Goal: Task Accomplishment & Management: Complete application form

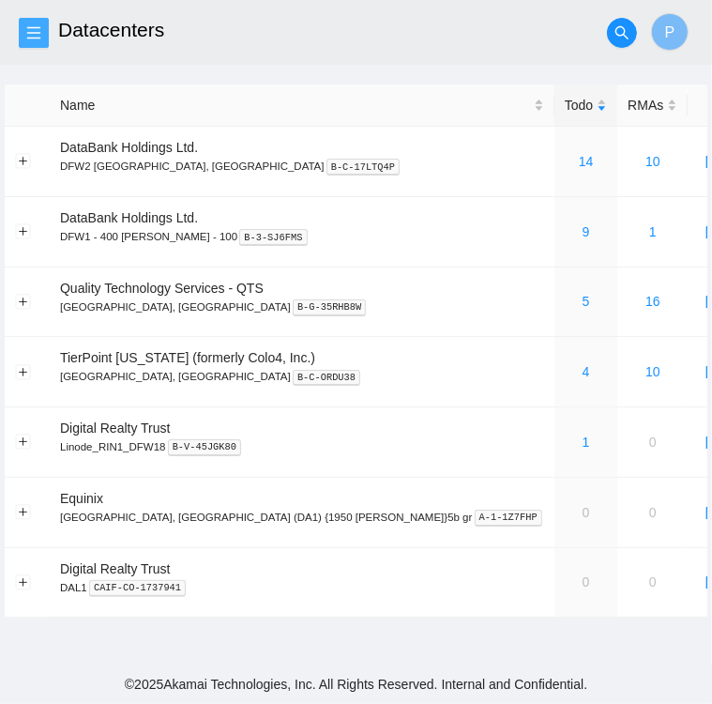
click at [34, 23] on button "button" at bounding box center [34, 33] width 30 height 30
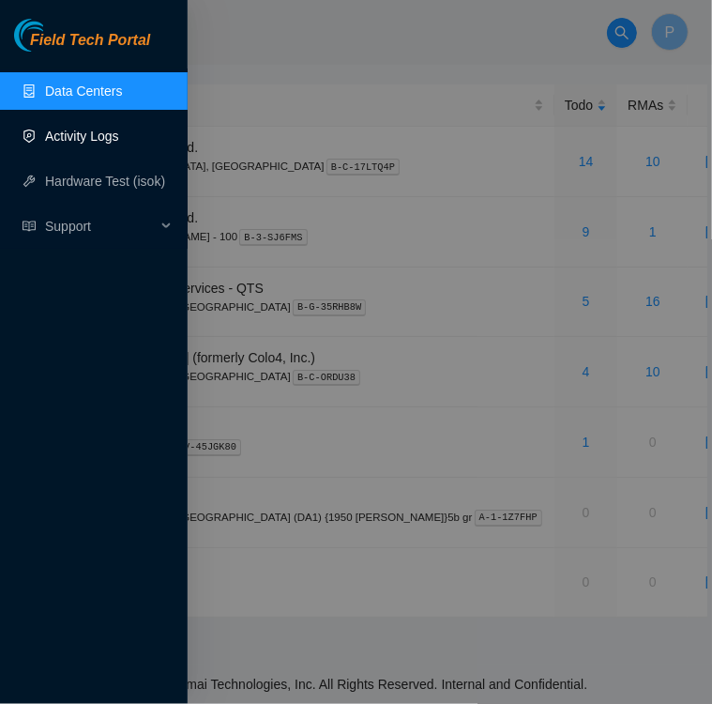
click at [86, 138] on link "Activity Logs" at bounding box center [82, 136] width 74 height 15
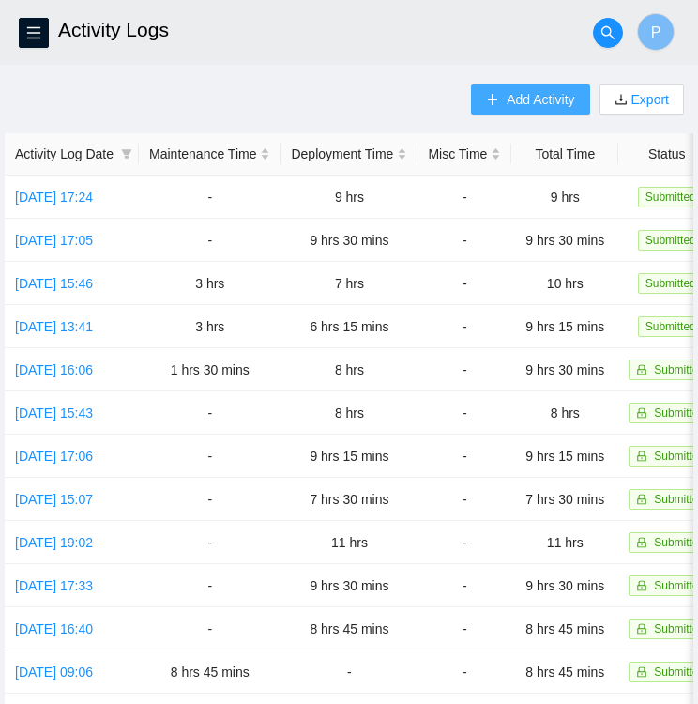
click at [552, 106] on span "Add Activity" at bounding box center [541, 99] width 68 height 21
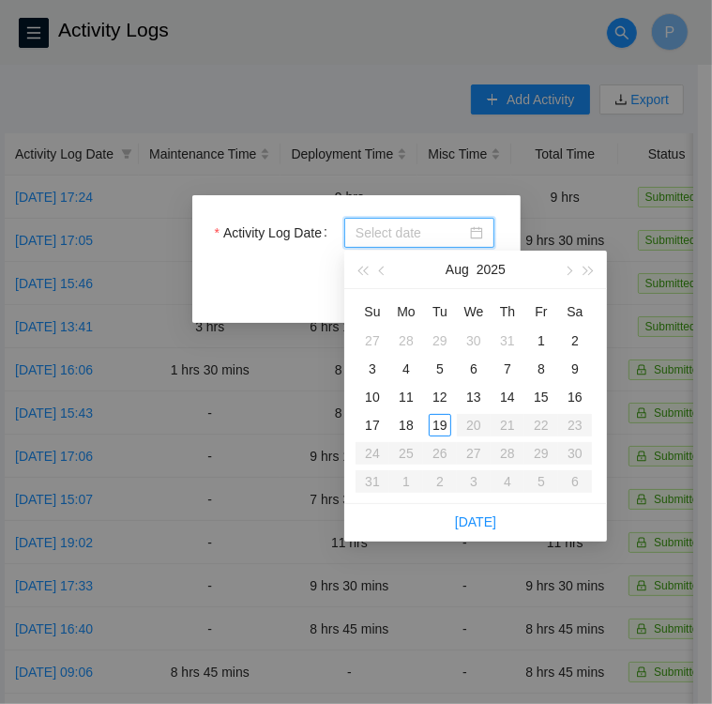
click at [401, 235] on input "Activity Log Date" at bounding box center [411, 232] width 111 height 21
type input "[DATE]"
click at [442, 421] on div "19" at bounding box center [440, 425] width 23 height 23
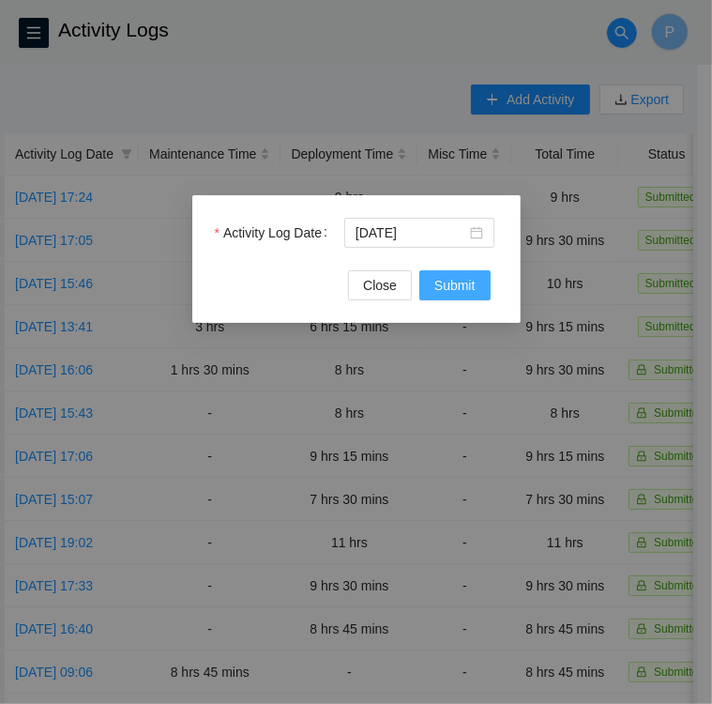
click at [444, 290] on span "Submit" at bounding box center [454, 285] width 41 height 21
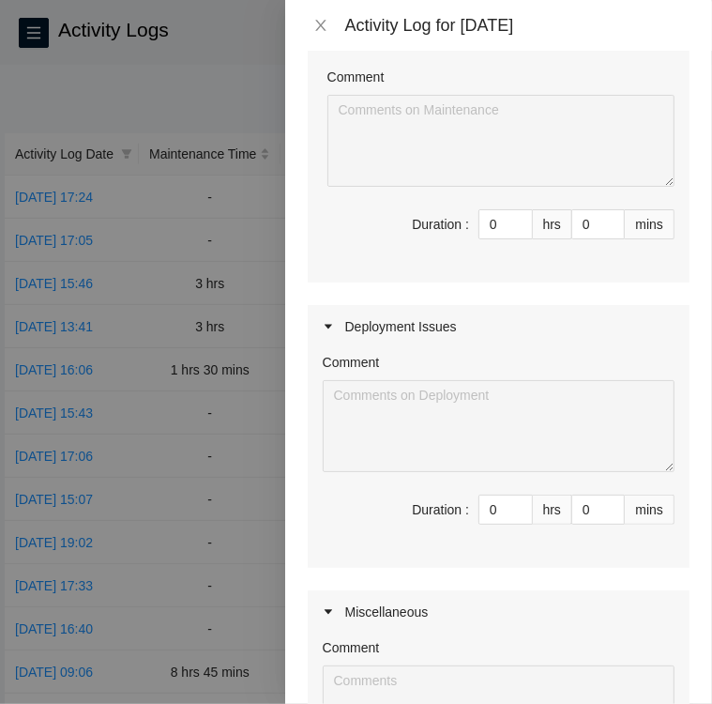
scroll to position [203, 0]
click at [492, 507] on input "0" at bounding box center [505, 508] width 53 height 28
type input "1"
type input "11"
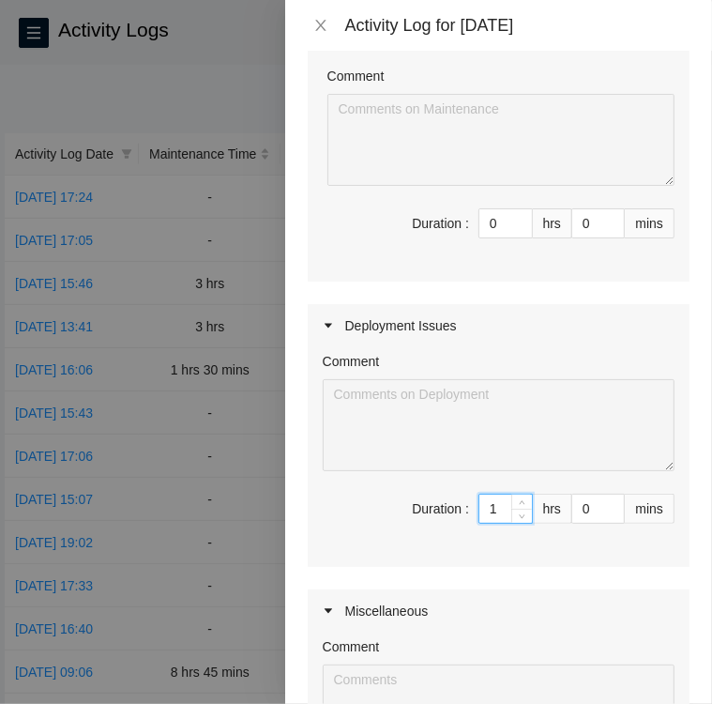
type input "11"
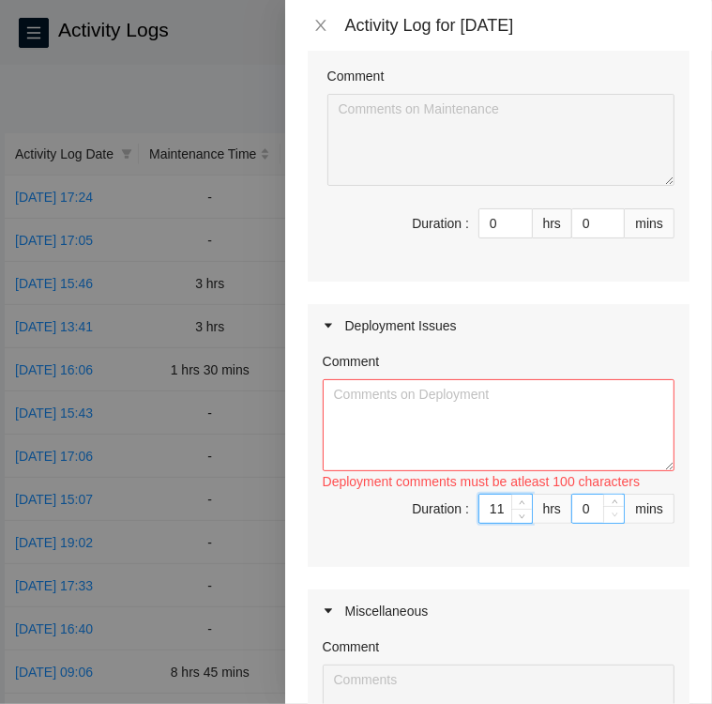
click at [603, 509] on span "Decrease Value" at bounding box center [613, 514] width 21 height 17
type input "11"
click at [582, 507] on input "0" at bounding box center [598, 508] width 52 height 28
type input "4"
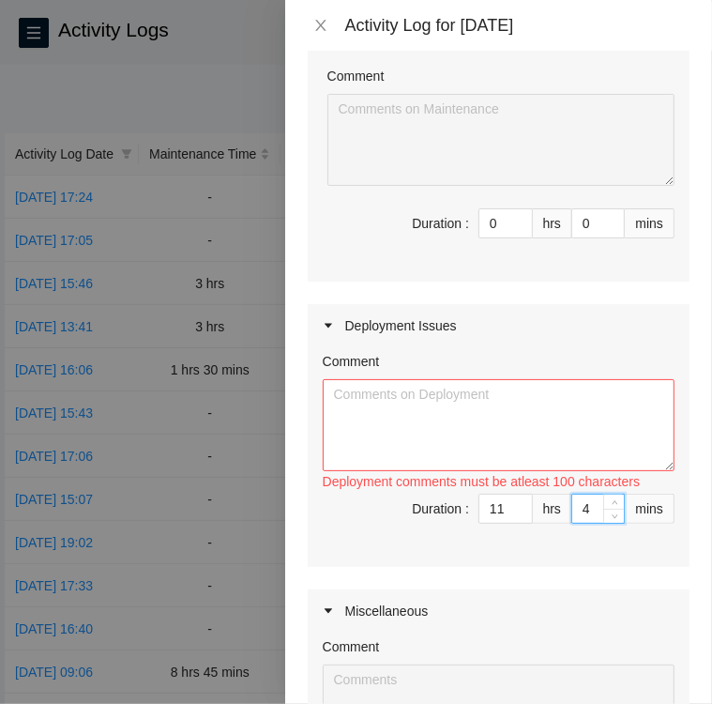
type input "45"
click at [603, 541] on span "Duration : 11 hrs 45 mins" at bounding box center [499, 519] width 352 height 53
click at [484, 390] on textarea "Comment" at bounding box center [499, 425] width 352 height 92
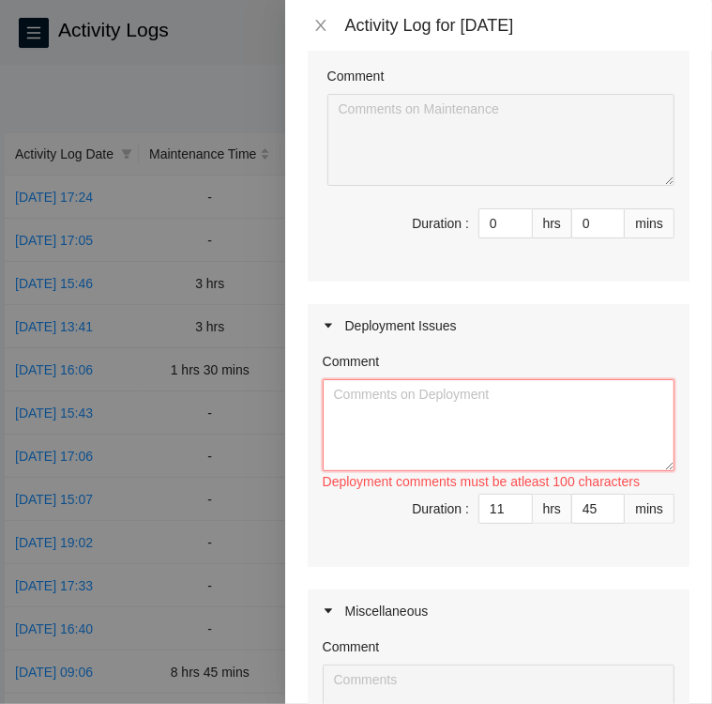
paste textarea "Activity Log 8/1925 DP77376 • Now the issues with P-touch software have been so…"
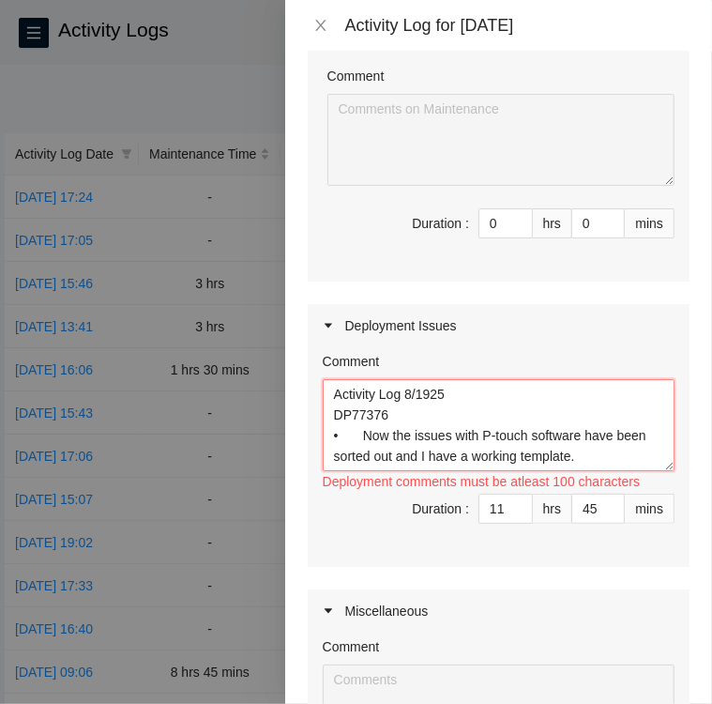
scroll to position [242, 0]
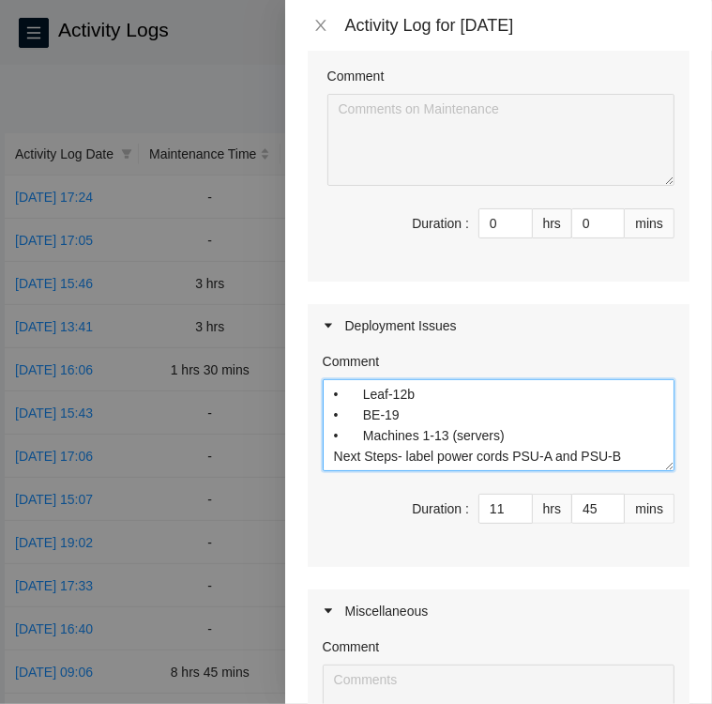
click at [505, 458] on textarea "Activity Log 8/1925 DP77376 • Now the issues with P-touch software have been so…" at bounding box center [499, 425] width 352 height 92
click at [636, 460] on textarea "Activity Log 8/1925 DP77376 • Now the issues with P-touch software have been so…" at bounding box center [499, 425] width 352 height 92
click at [634, 438] on textarea "Activity Log 8/1925 DP77376 • Now the issues with P-touch software have been so…" at bounding box center [499, 425] width 352 height 92
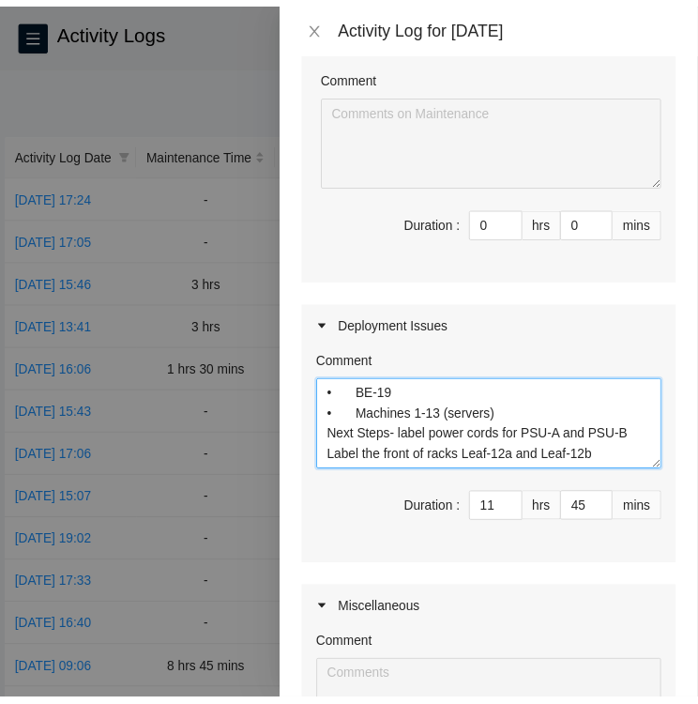
scroll to position [552, 0]
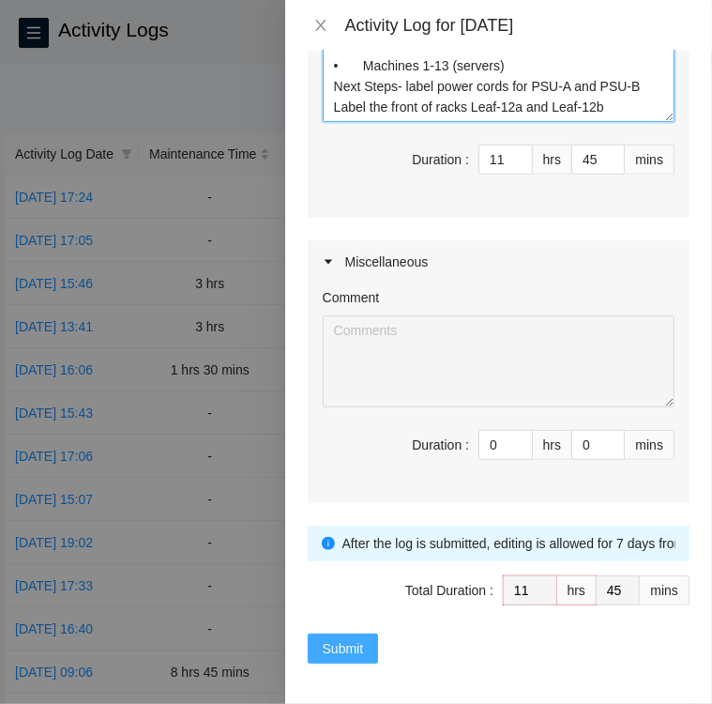
type textarea "Activity Log 8/1925 DP77376 • Now the issues with P-touch software have been so…"
click at [349, 651] on span "Submit" at bounding box center [343, 648] width 41 height 21
